Goal: Information Seeking & Learning: Learn about a topic

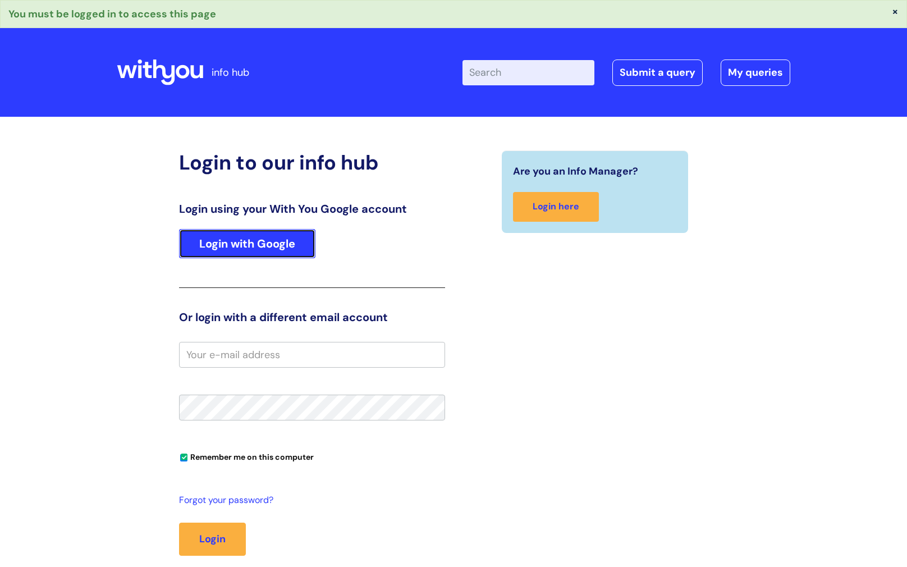
click at [257, 244] on link "Login with Google" at bounding box center [247, 243] width 136 height 29
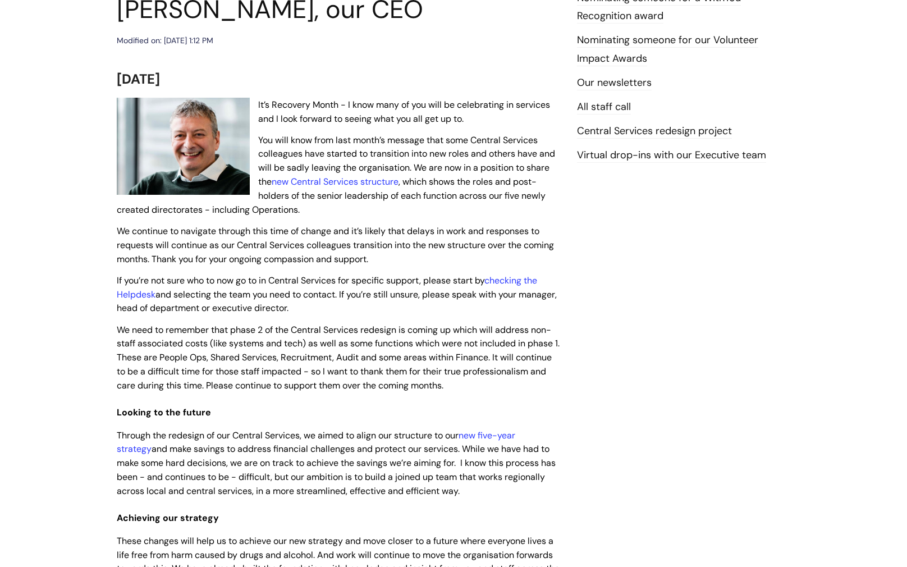
scroll to position [177, 0]
click at [515, 430] on link "new five-year strategy" at bounding box center [316, 442] width 398 height 26
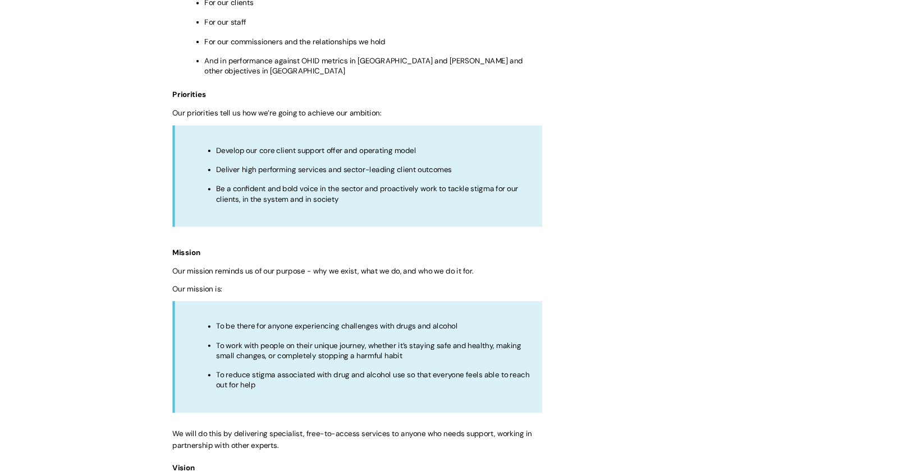
scroll to position [759, 0]
